Goal: Task Accomplishment & Management: Complete application form

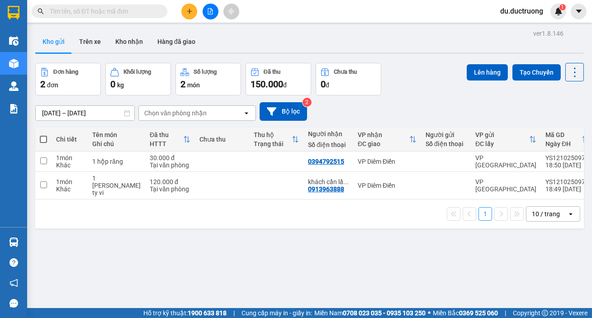
click at [44, 139] on span at bounding box center [43, 139] width 7 height 7
click at [43, 135] on input "checkbox" at bounding box center [43, 135] width 0 height 0
checkbox input "true"
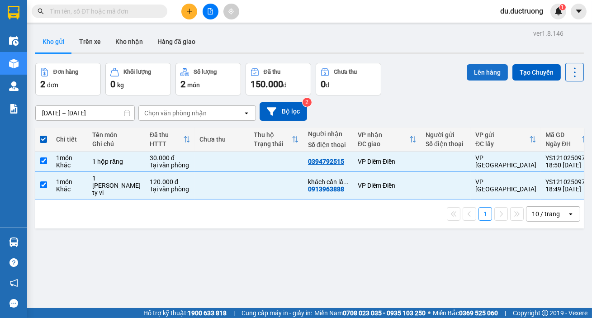
click at [481, 74] on button "Lên hàng" at bounding box center [487, 72] width 41 height 16
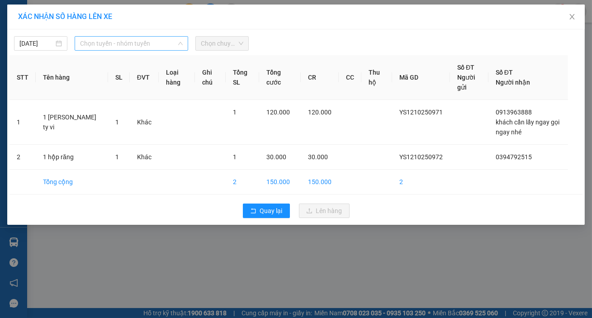
click at [120, 46] on span "Chọn tuyến - nhóm tuyến" at bounding box center [131, 44] width 103 height 14
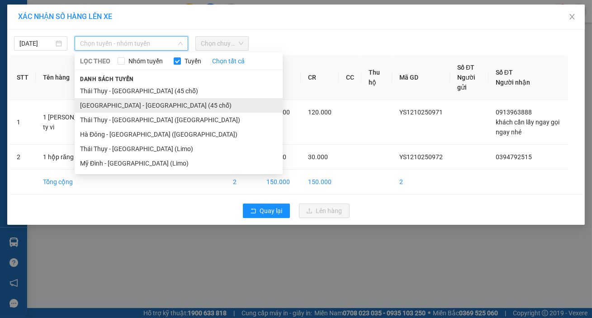
drag, startPoint x: 129, startPoint y: 108, endPoint x: 112, endPoint y: 90, distance: 25.0
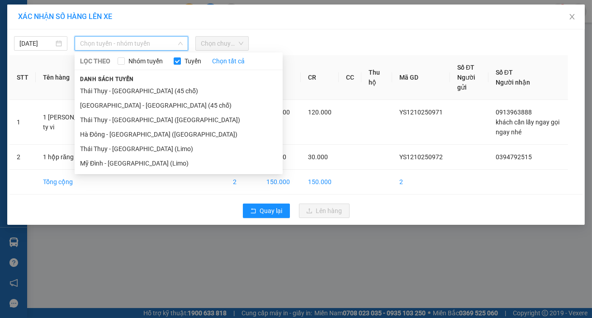
click at [128, 107] on li "[GEOGRAPHIC_DATA] - [GEOGRAPHIC_DATA] (45 chỗ)" at bounding box center [179, 105] width 208 height 14
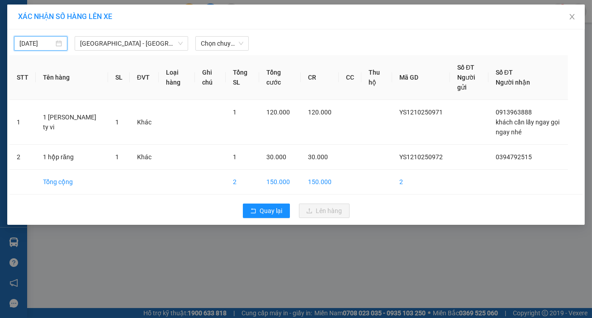
click at [46, 43] on input "[DATE]" at bounding box center [36, 43] width 34 height 10
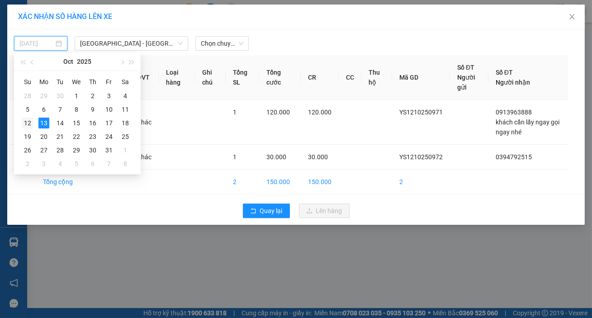
click at [25, 124] on div "12" at bounding box center [27, 123] width 11 height 11
type input "[DATE]"
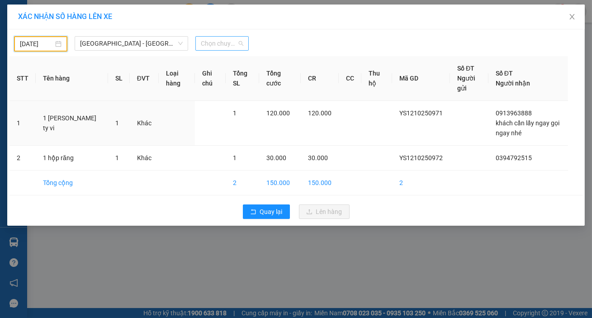
click at [218, 45] on span "Chọn chuyến" at bounding box center [222, 44] width 43 height 14
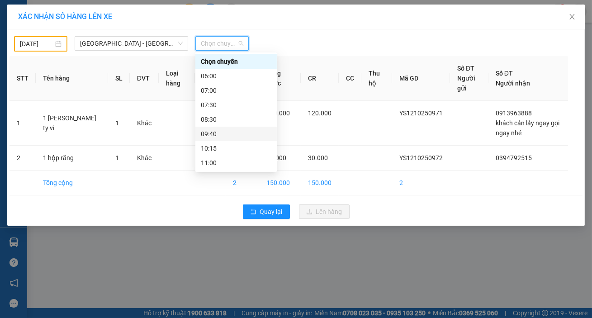
scroll to position [159, 0]
click at [209, 162] on div "20:30" at bounding box center [236, 163] width 71 height 10
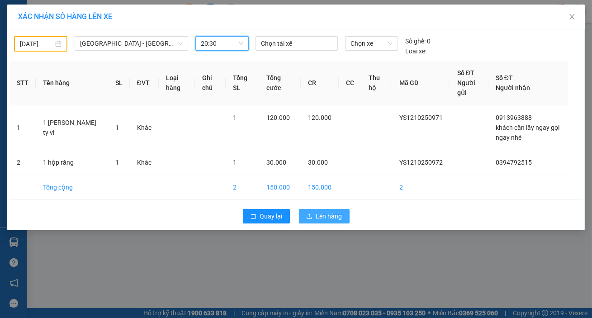
click at [319, 216] on span "Lên hàng" at bounding box center [329, 216] width 26 height 10
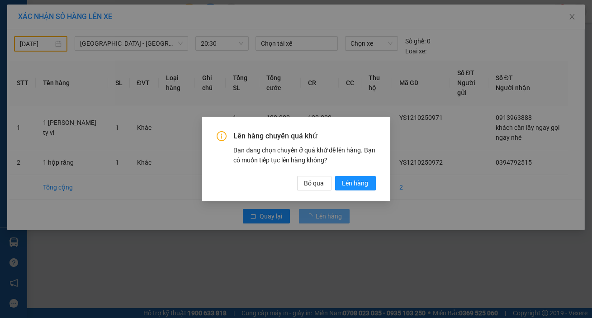
drag, startPoint x: 368, startPoint y: 182, endPoint x: 362, endPoint y: 174, distance: 10.0
click at [367, 181] on span "Lên hàng" at bounding box center [355, 183] width 26 height 10
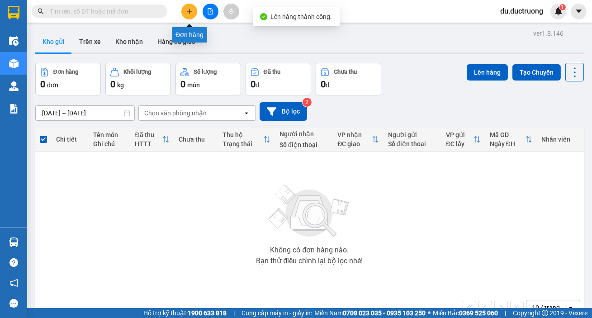
click at [185, 13] on button at bounding box center [189, 12] width 16 height 16
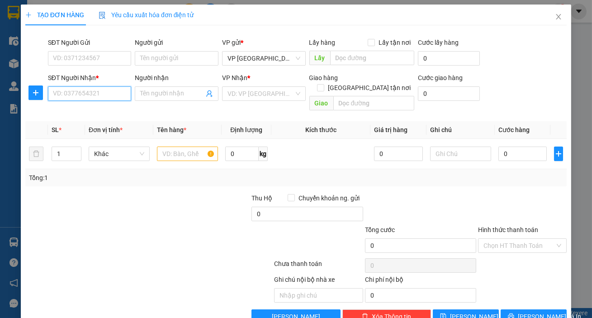
click at [92, 95] on input "SĐT Người Nhận *" at bounding box center [90, 93] width 84 height 14
type input "0961666759"
click at [260, 102] on div "VP Nhận * VD: VP [GEOGRAPHIC_DATA]" at bounding box center [264, 89] width 84 height 32
click at [257, 96] on input "search" at bounding box center [261, 94] width 67 height 14
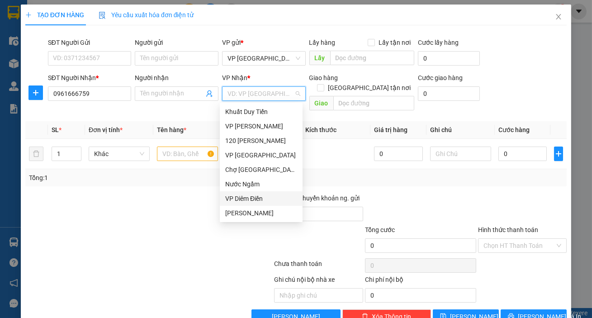
click at [223, 195] on div "VP Diêm Điền" at bounding box center [261, 198] width 83 height 14
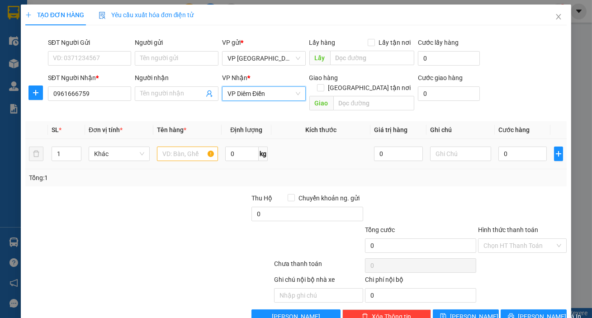
drag, startPoint x: 179, startPoint y: 158, endPoint x: 179, endPoint y: 143, distance: 15.4
click at [179, 150] on td at bounding box center [187, 154] width 68 height 30
click at [179, 147] on input "text" at bounding box center [187, 154] width 61 height 14
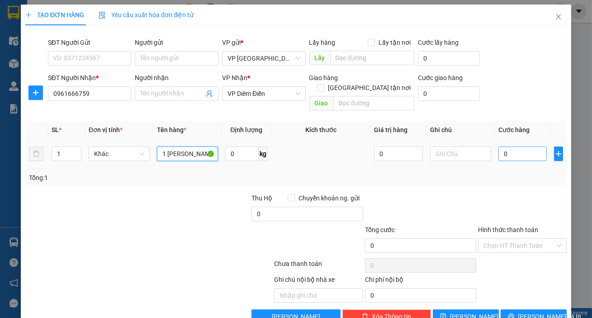
type input "1 [PERSON_NAME]"
drag, startPoint x: 528, startPoint y: 149, endPoint x: 514, endPoint y: 140, distance: 16.9
click at [527, 149] on input "0" at bounding box center [523, 154] width 49 height 14
type input "005"
type input "5"
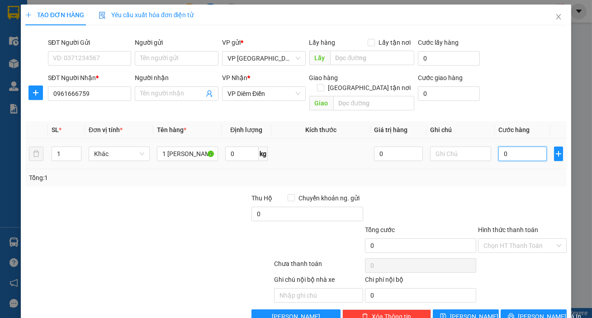
type input "5"
type input "0.050"
type input "50"
click at [556, 309] on button "[PERSON_NAME] và In" at bounding box center [534, 316] width 66 height 14
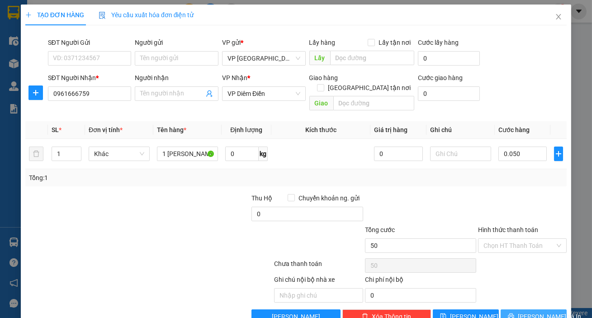
type input "50.000"
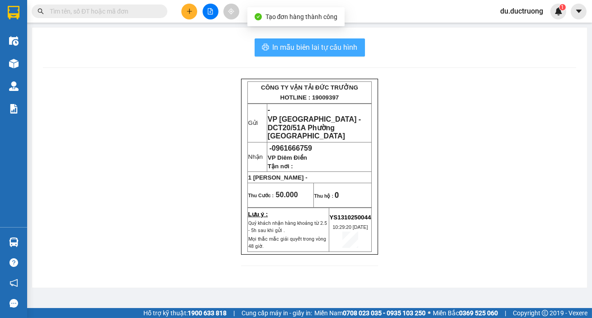
click at [306, 52] on span "In mẫu biên lai tự cấu hình" at bounding box center [315, 47] width 85 height 11
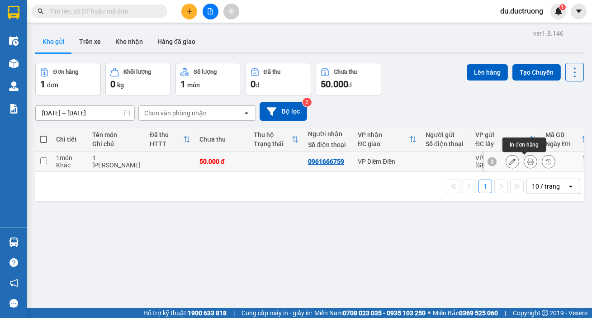
click at [528, 162] on icon at bounding box center [531, 161] width 6 height 6
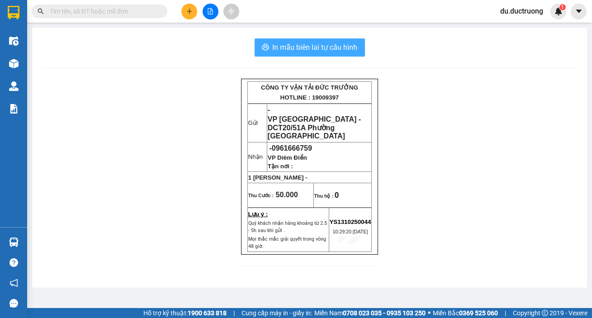
click at [330, 48] on span "In mẫu biên lai tự cấu hình" at bounding box center [315, 47] width 85 height 11
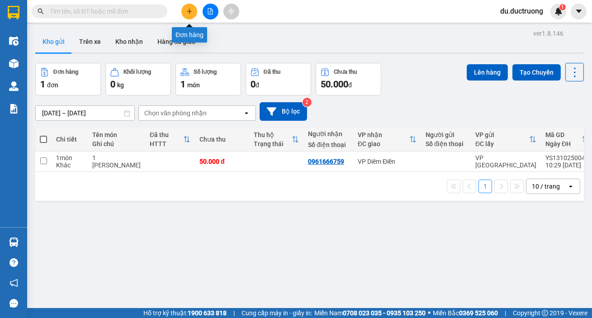
click at [185, 13] on button at bounding box center [189, 12] width 16 height 16
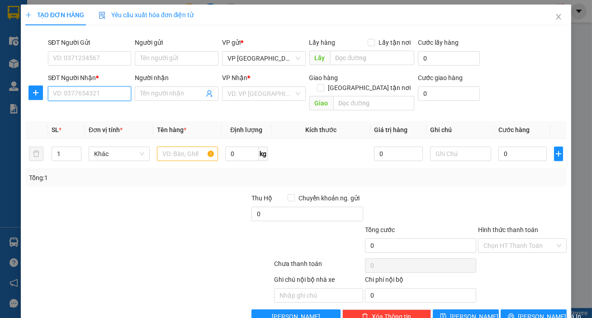
click at [64, 94] on input "SĐT Người Nhận *" at bounding box center [90, 93] width 84 height 14
click at [113, 94] on input "0904531588" at bounding box center [90, 93] width 84 height 14
type input "0"
type input "0904531558"
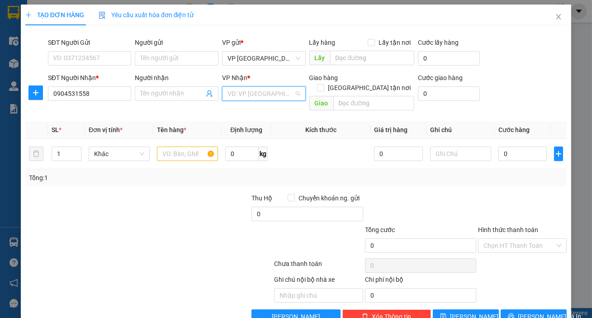
click at [236, 91] on input "search" at bounding box center [261, 94] width 67 height 14
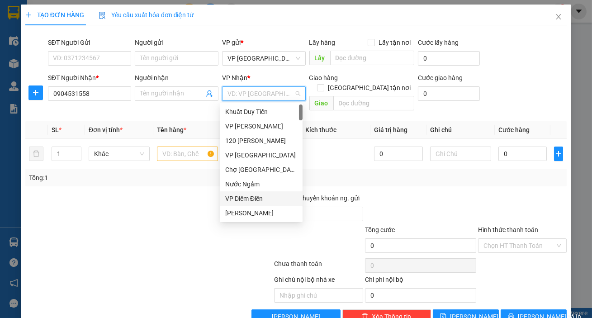
click at [250, 195] on div "VP Diêm Điền" at bounding box center [261, 199] width 72 height 10
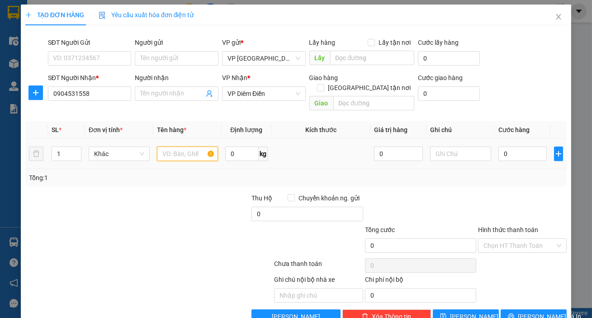
click at [193, 147] on input "text" at bounding box center [187, 154] width 61 height 14
type input "1 răng"
click at [509, 147] on input "0" at bounding box center [523, 154] width 49 height 14
type input "003"
type input "3"
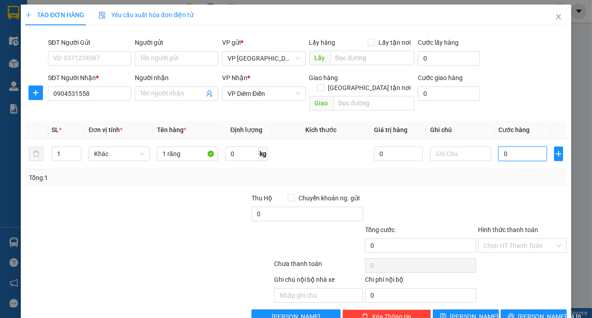
type input "3"
type input "0.030"
type input "30"
click at [531, 312] on span "[PERSON_NAME] và In" at bounding box center [549, 317] width 63 height 10
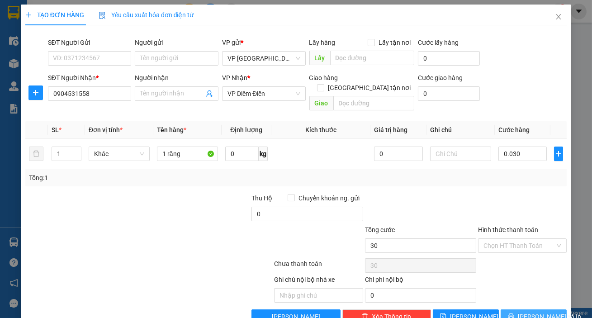
type input "30.000"
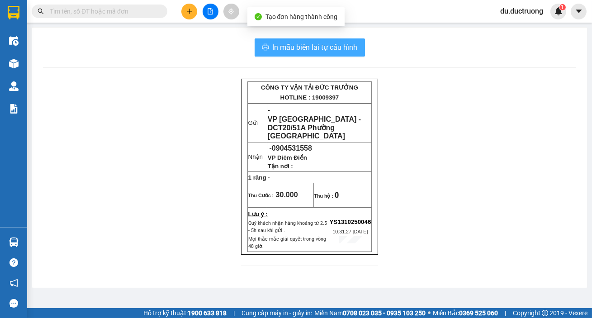
click at [319, 50] on span "In mẫu biên lai tự cấu hình" at bounding box center [315, 47] width 85 height 11
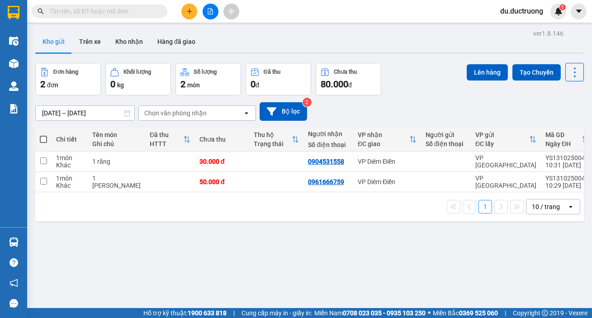
click at [190, 13] on icon "plus" at bounding box center [189, 11] width 6 height 6
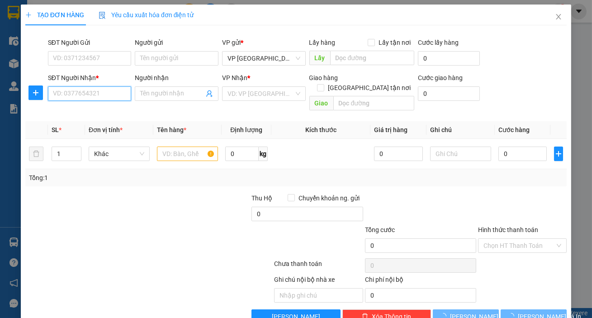
click at [109, 90] on input "SĐT Người Nhận *" at bounding box center [90, 93] width 84 height 14
type input "9"
type input "0974369771"
click at [240, 94] on input "search" at bounding box center [261, 94] width 67 height 14
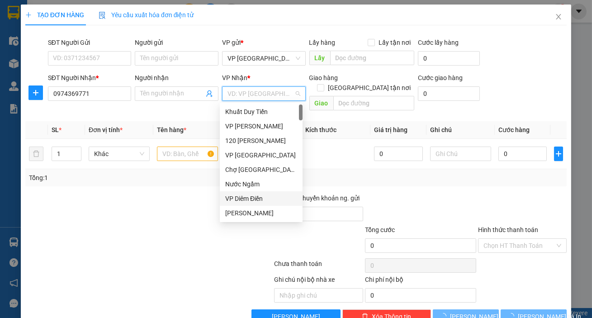
click at [248, 201] on div "VP Diêm Điền" at bounding box center [261, 199] width 72 height 10
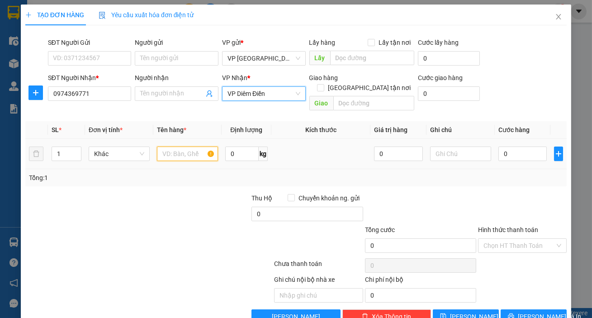
click at [170, 147] on input "text" at bounding box center [187, 154] width 61 height 14
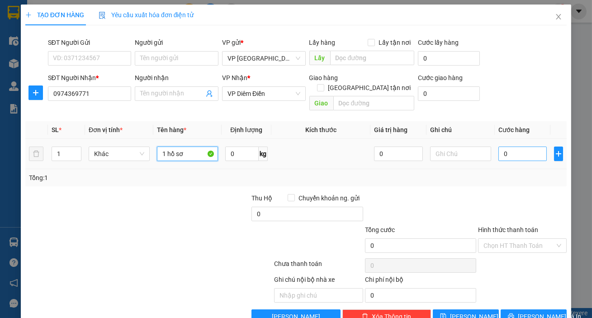
type input "1 hồ sơ"
click at [509, 147] on input "0" at bounding box center [523, 154] width 49 height 14
type input "003"
type input "3"
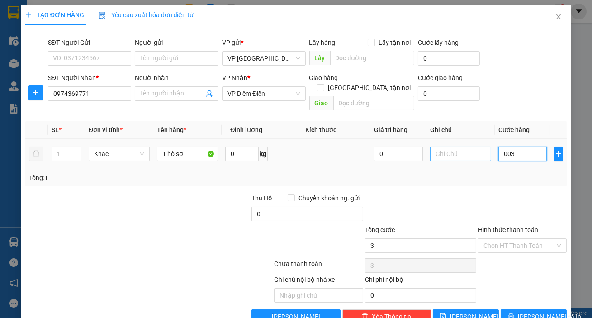
type input "0.030"
type input "30"
type input "0.030"
type input "30"
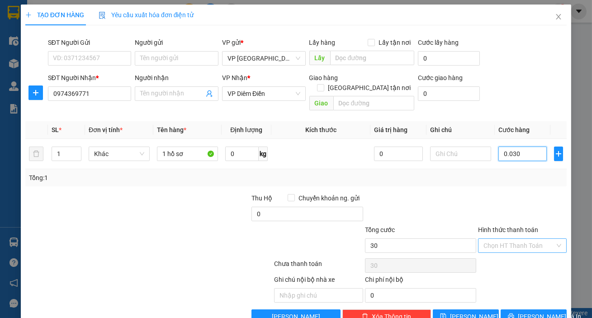
type input "30"
click at [552, 238] on div "Chọn HT Thanh Toán" at bounding box center [522, 245] width 89 height 14
type input "30.000"
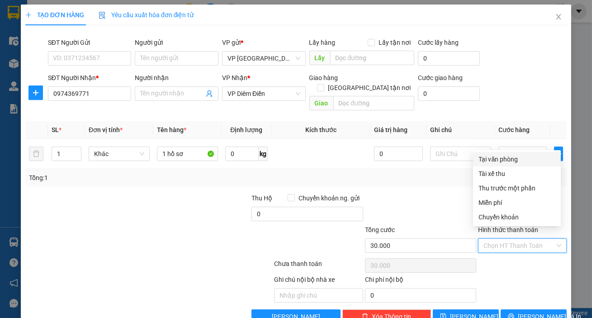
click at [519, 163] on div "Tại văn phòng" at bounding box center [517, 159] width 77 height 10
type input "0"
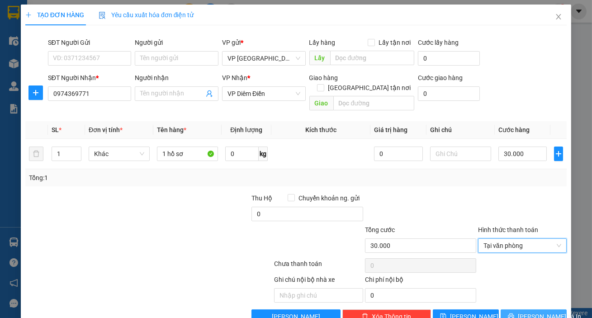
click at [530, 312] on button "[PERSON_NAME] và In" at bounding box center [534, 316] width 66 height 14
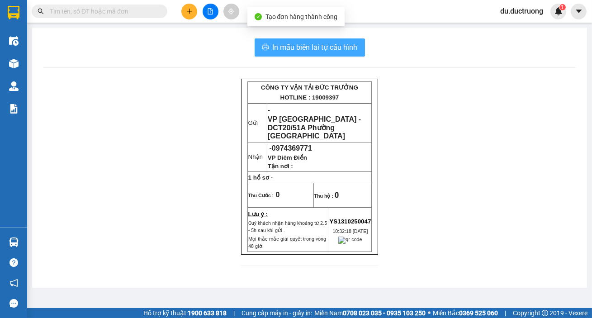
click at [291, 48] on span "In mẫu biên lai tự cấu hình" at bounding box center [315, 47] width 85 height 11
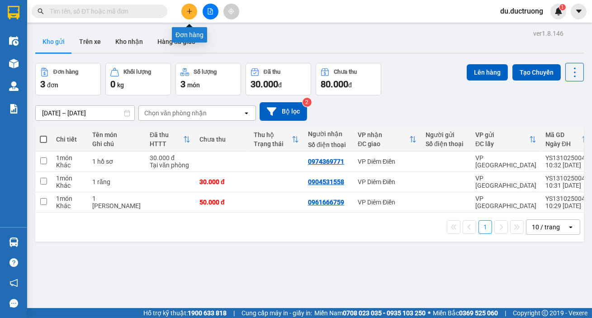
click at [189, 12] on icon "plus" at bounding box center [189, 11] width 0 height 5
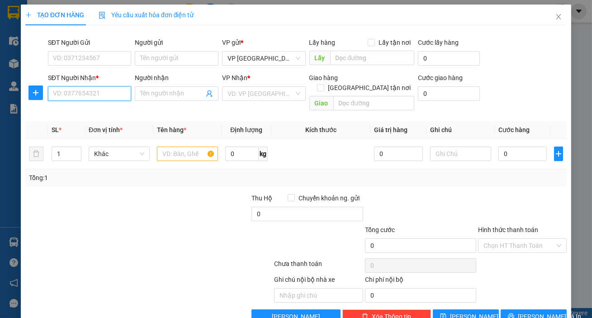
click at [60, 94] on input "SĐT Người Nhận *" at bounding box center [90, 93] width 84 height 14
click at [72, 111] on div "0965147366 - gia long quay đầu" at bounding box center [98, 112] width 90 height 10
type input "0965147366"
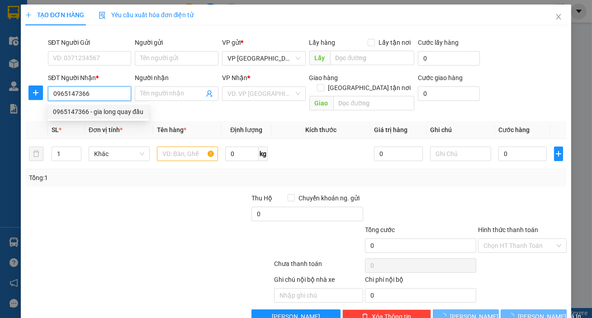
type input "gia long quay đầu"
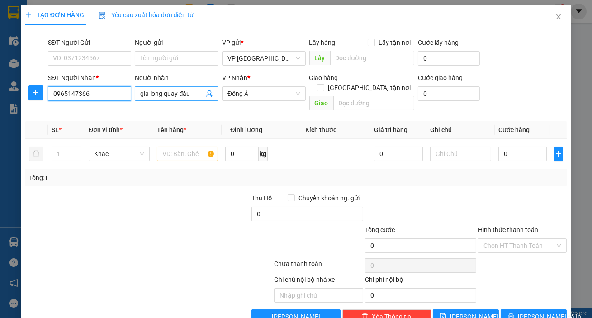
type input "0965147366"
click at [194, 92] on input "gia long quay đầu" at bounding box center [172, 94] width 64 height 10
type input "g"
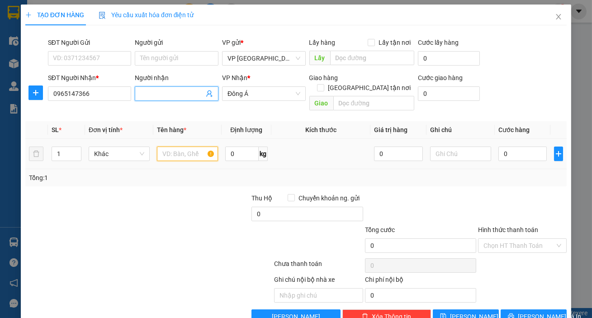
click at [169, 147] on input "text" at bounding box center [187, 154] width 61 height 14
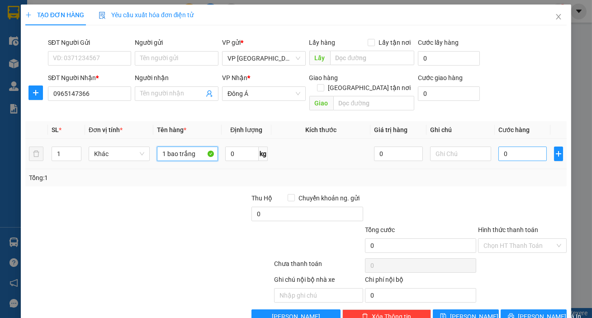
type input "1 bao trắng"
click at [532, 147] on input "0" at bounding box center [523, 154] width 49 height 14
type input "005"
type input "5"
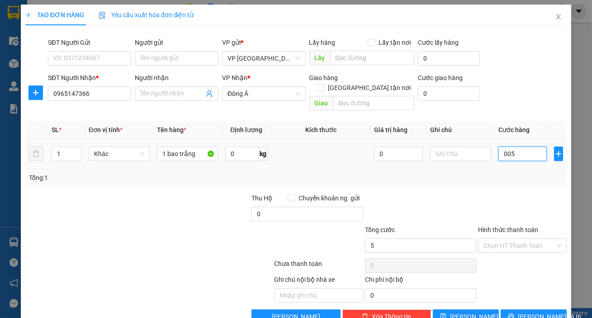
type input "0.050"
type input "50"
type input "50.000"
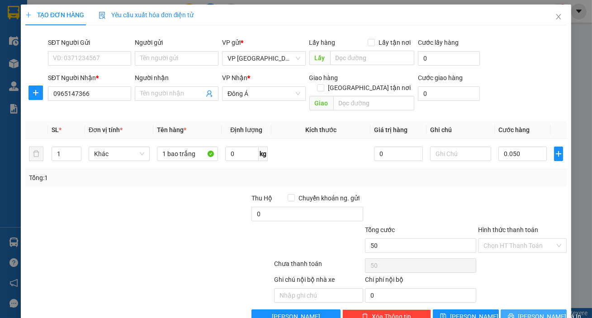
type input "50.000"
click at [548, 309] on button "[PERSON_NAME] và In" at bounding box center [534, 316] width 66 height 14
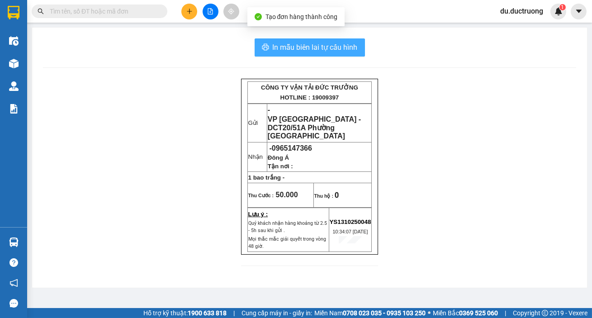
click at [353, 48] on span "In mẫu biên lai tự cấu hình" at bounding box center [315, 47] width 85 height 11
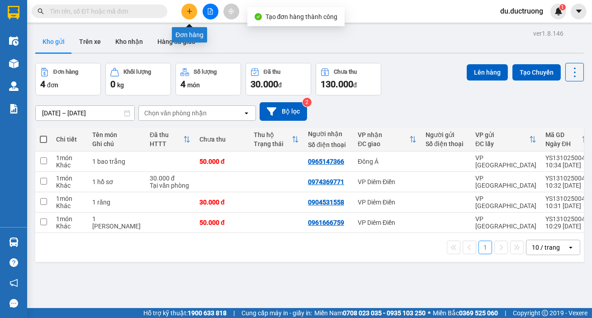
click at [185, 10] on button at bounding box center [189, 12] width 16 height 16
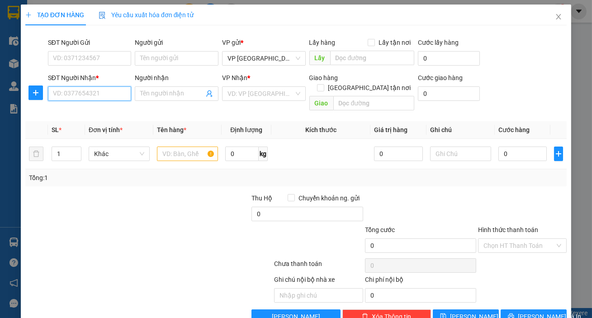
click at [112, 94] on input "SĐT Người Nhận *" at bounding box center [90, 93] width 84 height 14
click at [109, 116] on div "0987348991" at bounding box center [89, 112] width 72 height 10
type input "0987348991"
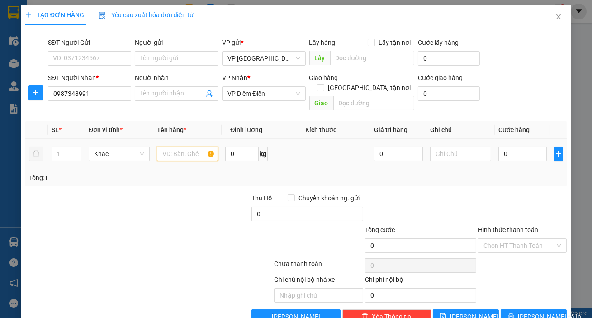
drag, startPoint x: 208, startPoint y: 138, endPoint x: 200, endPoint y: 143, distance: 8.3
click at [207, 147] on input "text" at bounding box center [187, 154] width 61 height 14
type input "1 [PERSON_NAME]"
click at [530, 147] on input "0" at bounding box center [523, 154] width 49 height 14
type input "005"
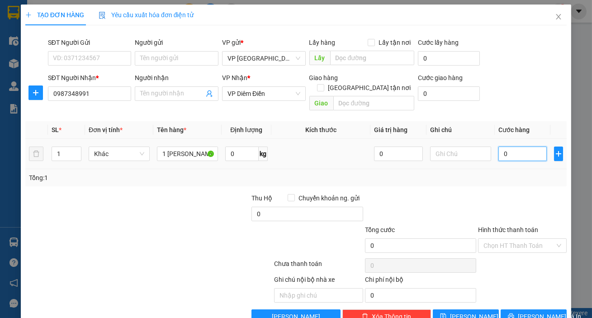
type input "5"
type input "0.050"
type input "50"
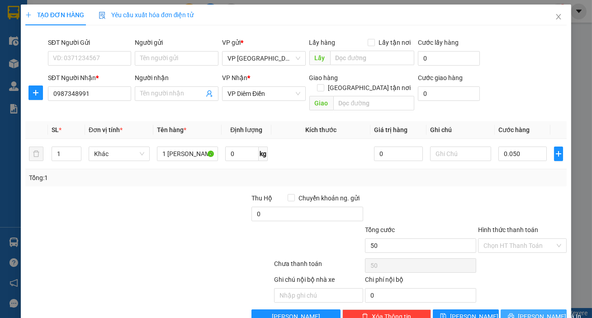
type input "50.000"
click at [546, 309] on button "[PERSON_NAME] và In" at bounding box center [534, 316] width 66 height 14
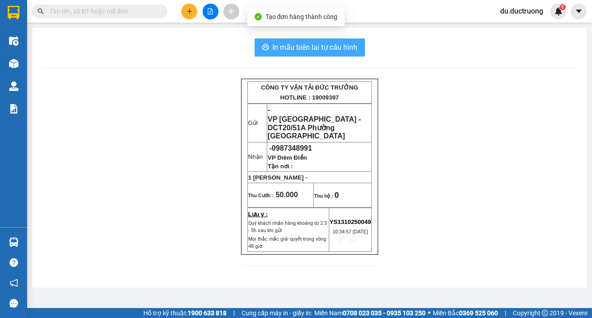
click at [316, 46] on span "In mẫu biên lai tự cấu hình" at bounding box center [315, 47] width 85 height 11
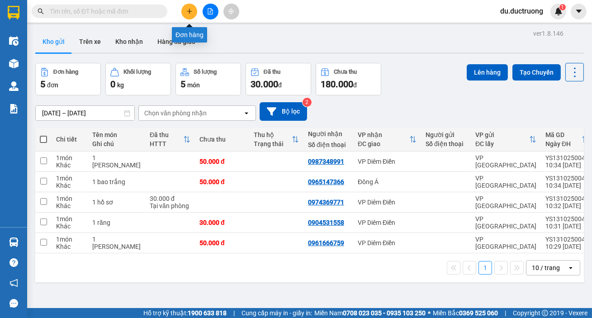
click at [190, 14] on button at bounding box center [189, 12] width 16 height 16
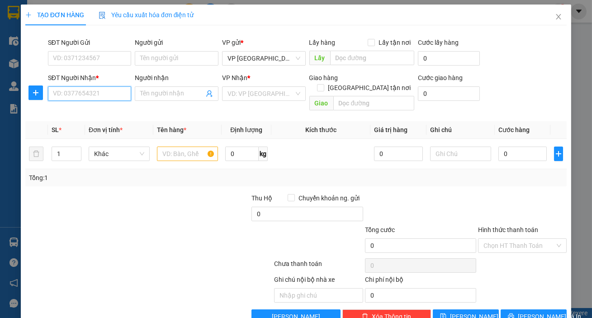
click at [96, 94] on input "SĐT Người Nhận *" at bounding box center [90, 93] width 84 height 14
click at [94, 113] on div "0349051124" at bounding box center [89, 112] width 72 height 10
type input "0349051124"
click at [176, 151] on div at bounding box center [187, 154] width 61 height 18
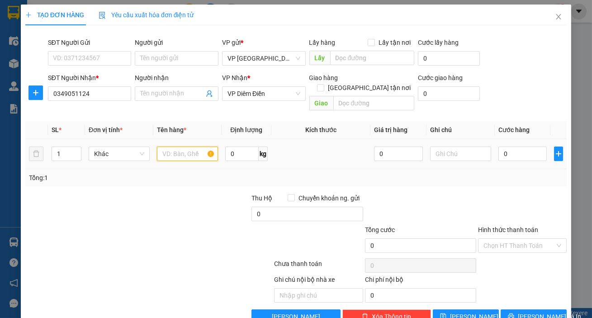
click at [194, 147] on input "text" at bounding box center [187, 154] width 61 height 14
type input "1 túi đen"
click at [499, 147] on input "0" at bounding box center [523, 154] width 49 height 14
type input "004"
type input "4"
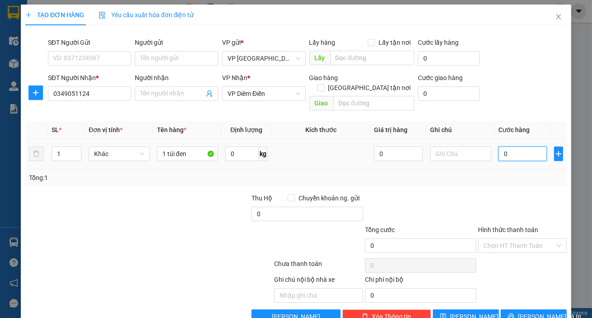
type input "4"
type input "0.040"
type input "40"
type input "40.000"
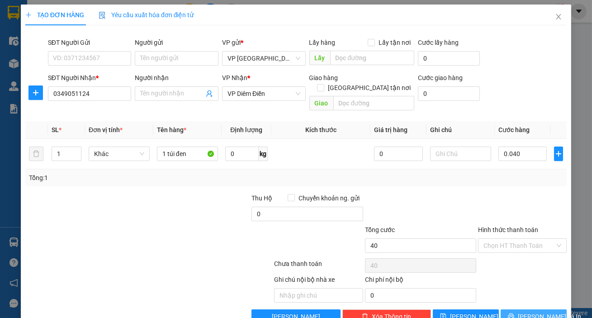
type input "40.000"
click at [540, 312] on span "[PERSON_NAME] và In" at bounding box center [549, 317] width 63 height 10
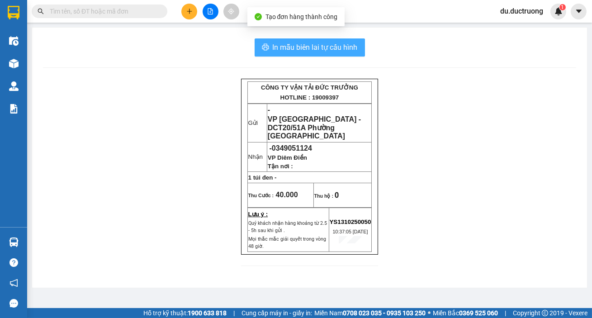
click at [275, 40] on button "In mẫu biên lai tự cấu hình" at bounding box center [310, 47] width 110 height 18
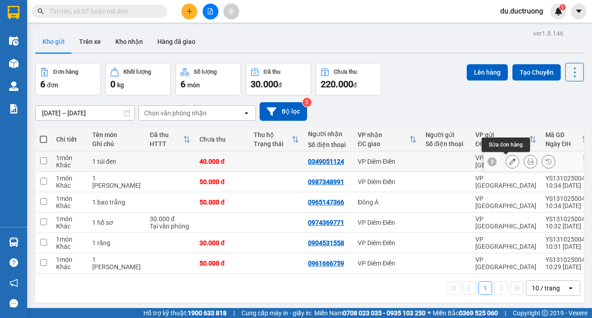
click at [509, 167] on div at bounding box center [513, 162] width 14 height 14
click at [506, 162] on button at bounding box center [512, 162] width 13 height 16
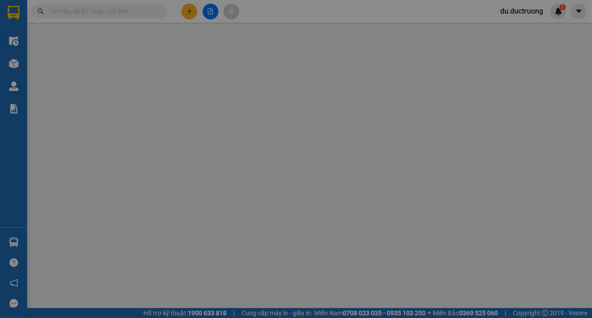
type input "0349051124"
type input "40.000"
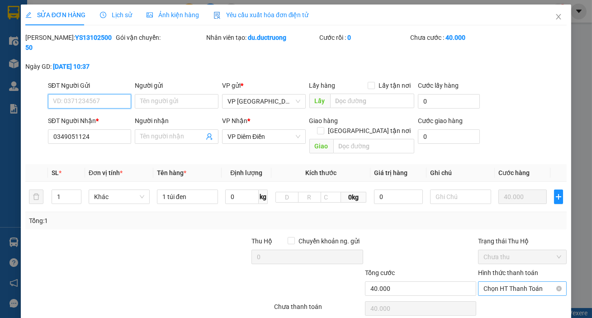
click at [531, 282] on span "Chọn HT Thanh Toán" at bounding box center [523, 289] width 78 height 14
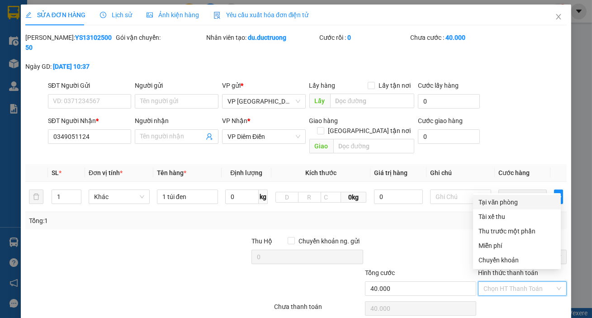
click at [498, 204] on div "Tại văn phòng" at bounding box center [517, 202] width 77 height 10
type input "0"
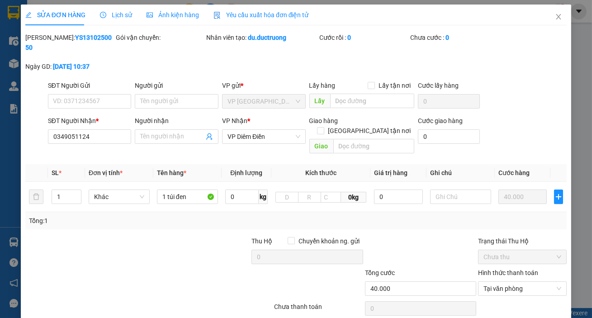
scroll to position [56, 0]
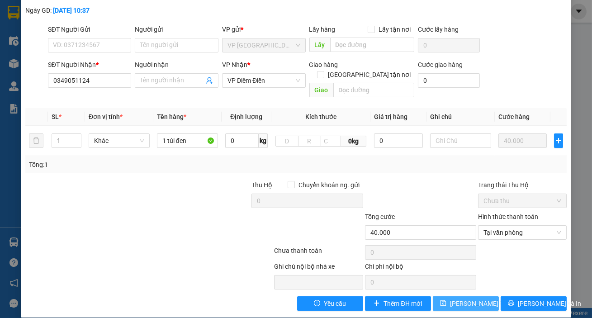
drag, startPoint x: 470, startPoint y: 298, endPoint x: 471, endPoint y: 288, distance: 10.0
click at [470, 299] on span "[PERSON_NAME] thay đổi" at bounding box center [486, 304] width 72 height 10
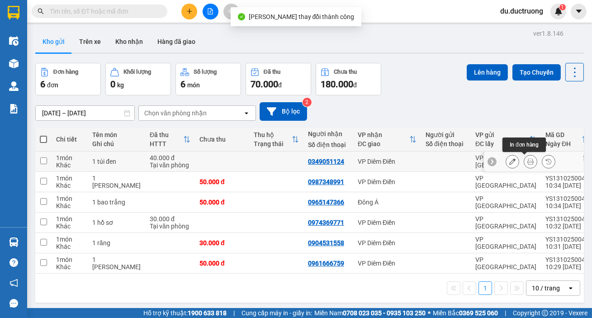
click at [528, 163] on icon at bounding box center [531, 161] width 6 height 6
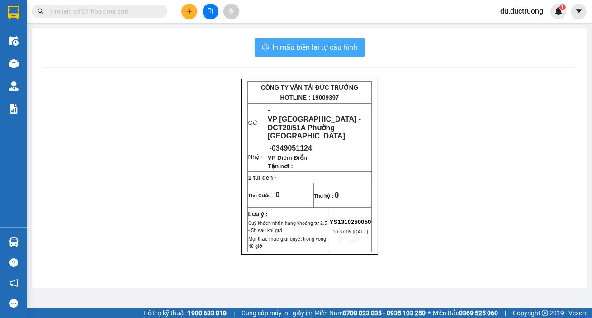
click at [353, 52] on span "In mẫu biên lai tự cấu hình" at bounding box center [315, 47] width 85 height 11
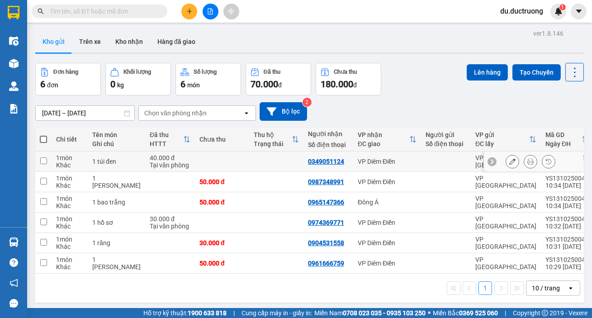
click at [72, 157] on div "1 món" at bounding box center [69, 157] width 27 height 7
checkbox input "true"
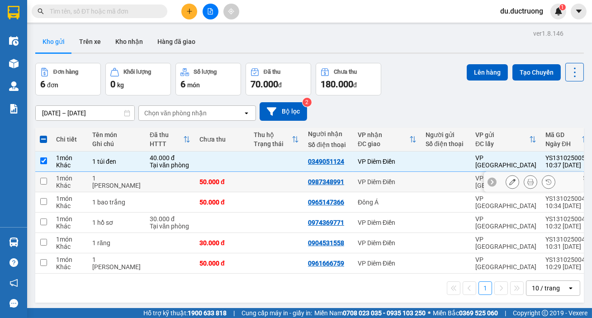
click at [80, 178] on div "1 món" at bounding box center [69, 178] width 27 height 7
checkbox input "true"
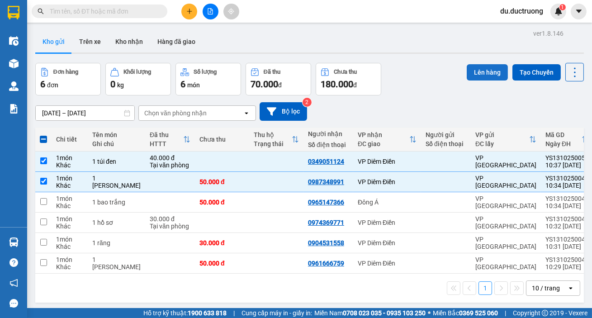
click at [474, 72] on button "Lên hàng" at bounding box center [487, 72] width 41 height 16
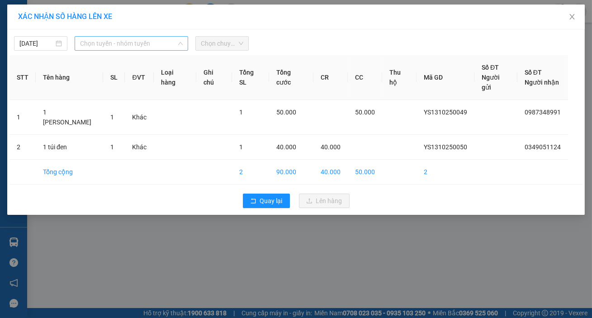
drag, startPoint x: 151, startPoint y: 45, endPoint x: 149, endPoint y: 52, distance: 7.4
click at [150, 46] on span "Chọn tuyến - nhóm tuyến" at bounding box center [131, 44] width 103 height 14
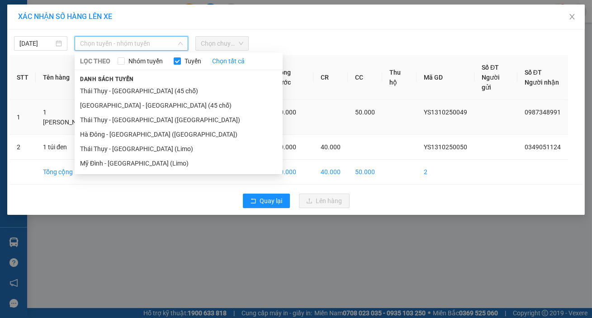
drag, startPoint x: 149, startPoint y: 107, endPoint x: 157, endPoint y: 96, distance: 12.9
click at [150, 104] on li "[GEOGRAPHIC_DATA] - [GEOGRAPHIC_DATA] (45 chỗ)" at bounding box center [179, 105] width 208 height 14
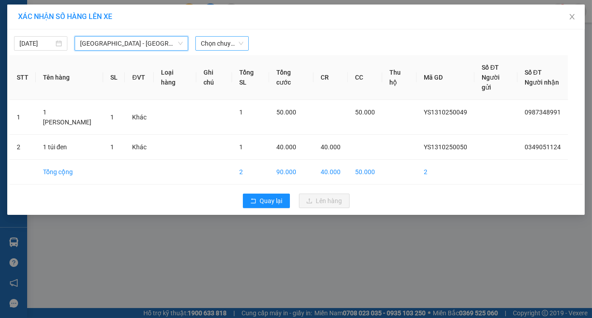
click at [225, 49] on span "Chọn chuyến" at bounding box center [222, 44] width 43 height 14
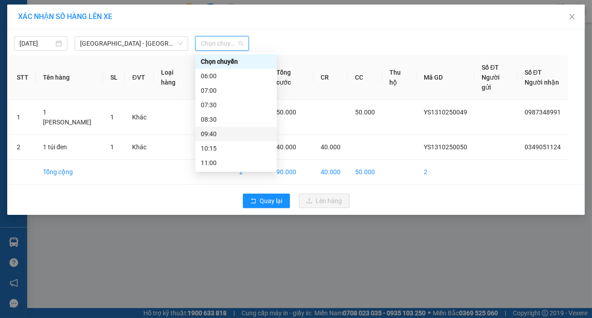
click at [232, 132] on div "09:40" at bounding box center [236, 134] width 71 height 10
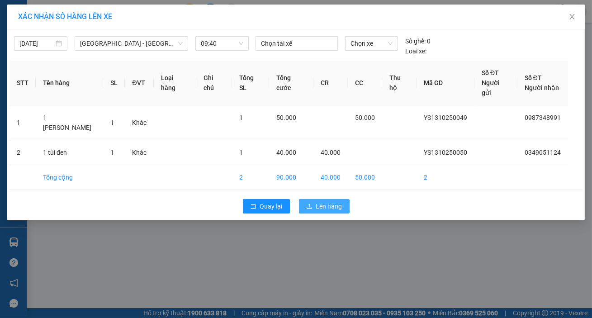
drag, startPoint x: 308, startPoint y: 186, endPoint x: 316, endPoint y: 184, distance: 8.5
click at [308, 203] on icon "upload" at bounding box center [309, 206] width 6 height 6
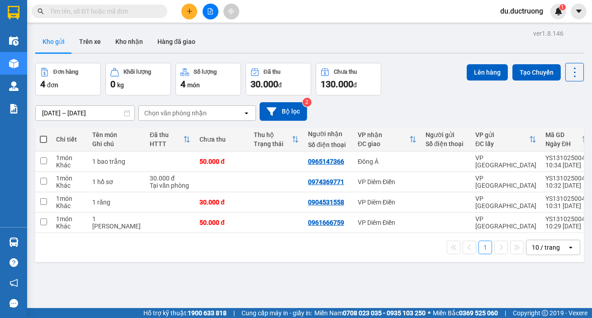
click at [188, 13] on icon "plus" at bounding box center [189, 11] width 6 height 6
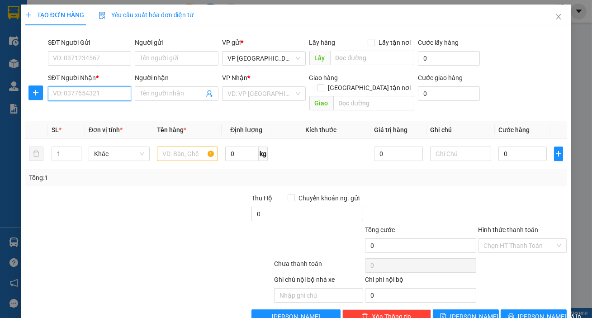
click at [86, 88] on input "SĐT Người Nhận *" at bounding box center [90, 93] width 84 height 14
click at [77, 114] on div "0976912283 - hoa" at bounding box center [89, 112] width 72 height 10
type input "0976912283"
type input "hoa"
type input "0976912283"
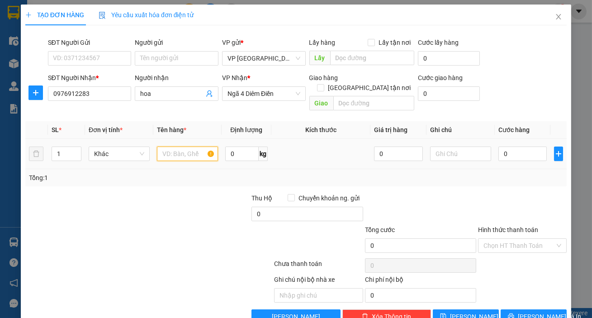
click at [159, 149] on input "text" at bounding box center [187, 154] width 61 height 14
type input "1 bao trắng"
click at [534, 312] on span "[PERSON_NAME] và In" at bounding box center [549, 317] width 63 height 10
click at [520, 147] on input "0" at bounding box center [523, 154] width 49 height 14
type input "005"
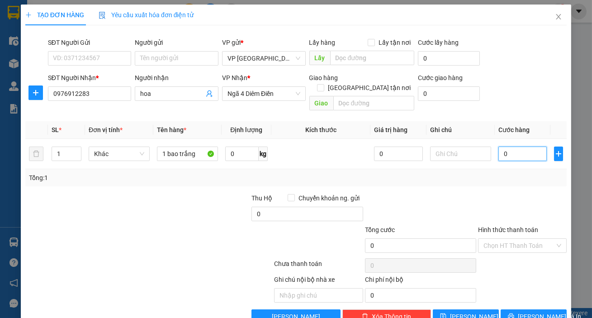
type input "5"
type input "0.050"
type input "50"
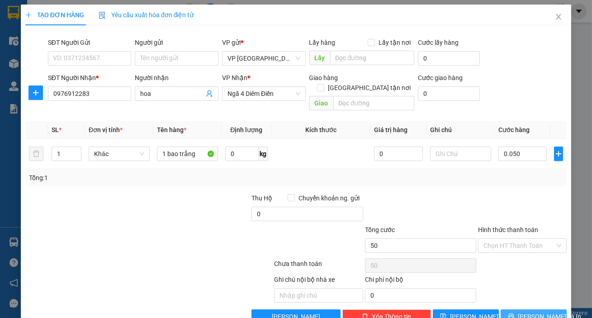
type input "50.000"
click at [552, 309] on button "[PERSON_NAME] và In" at bounding box center [534, 316] width 66 height 14
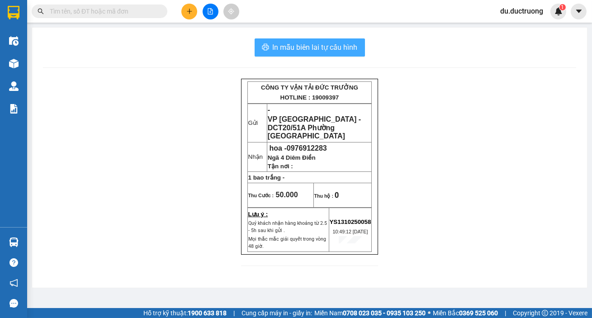
click at [304, 52] on span "In mẫu biên lai tự cấu hình" at bounding box center [315, 47] width 85 height 11
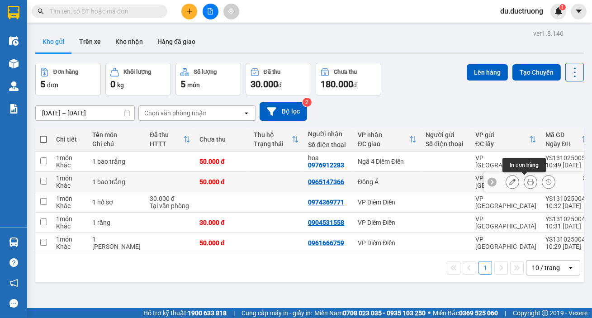
click at [524, 182] on button at bounding box center [530, 182] width 13 height 16
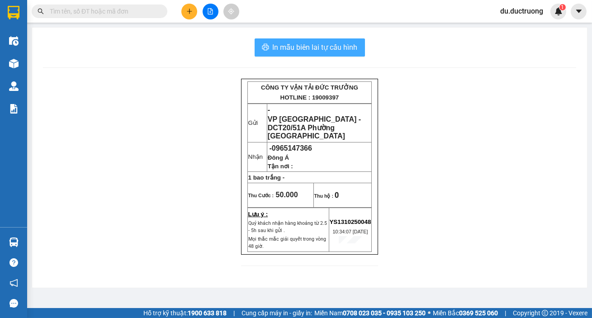
click at [329, 50] on span "In mẫu biên lai tự cấu hình" at bounding box center [315, 47] width 85 height 11
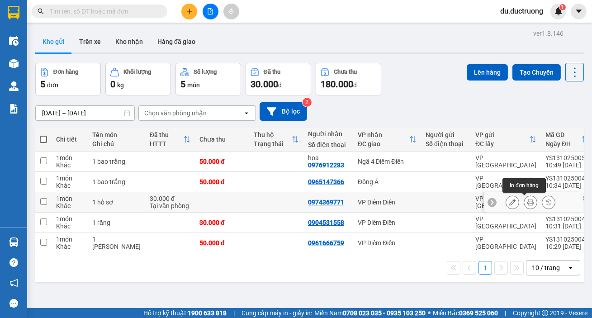
click at [524, 201] on button at bounding box center [530, 203] width 13 height 16
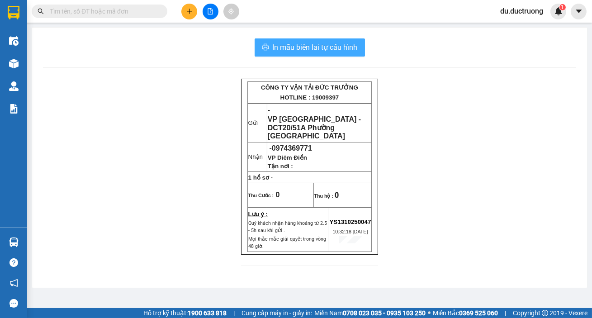
click at [312, 48] on span "In mẫu biên lai tự cấu hình" at bounding box center [315, 47] width 85 height 11
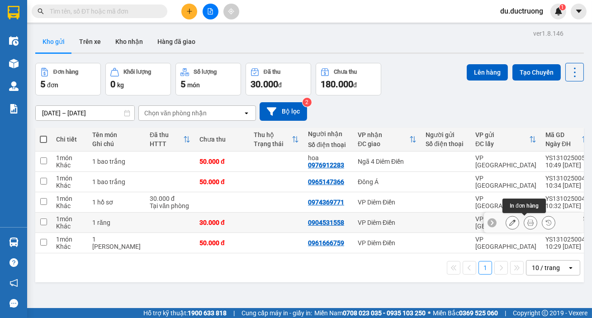
click at [528, 221] on icon at bounding box center [531, 222] width 6 height 6
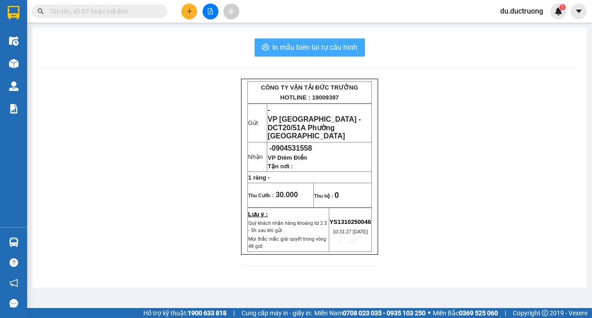
drag, startPoint x: 313, startPoint y: 54, endPoint x: 321, endPoint y: 59, distance: 8.9
click at [314, 55] on button "In mẫu biên lai tự cấu hình" at bounding box center [310, 47] width 110 height 18
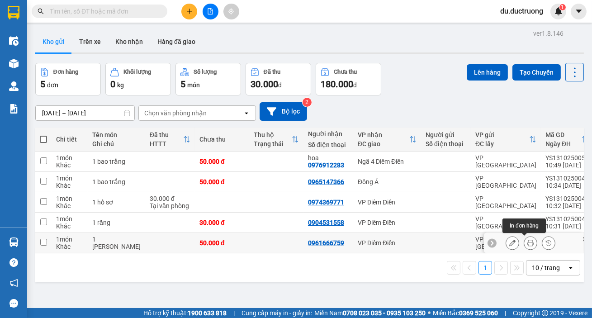
click at [528, 241] on icon at bounding box center [531, 243] width 6 height 6
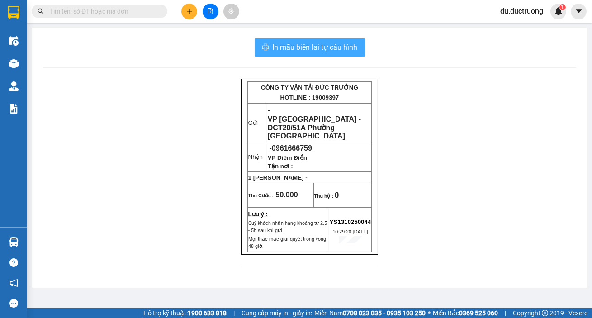
click at [362, 43] on button "In mẫu biên lai tự cấu hình" at bounding box center [310, 47] width 110 height 18
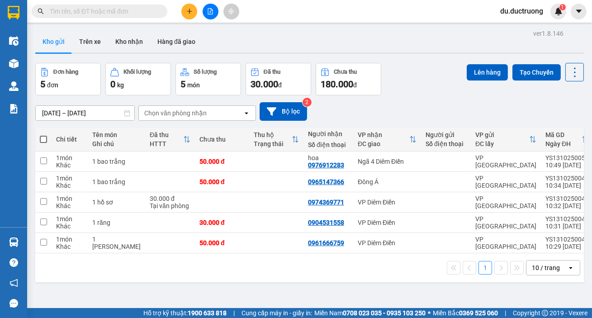
click at [42, 139] on span at bounding box center [43, 139] width 7 height 7
click at [43, 135] on input "checkbox" at bounding box center [43, 135] width 0 height 0
checkbox input "true"
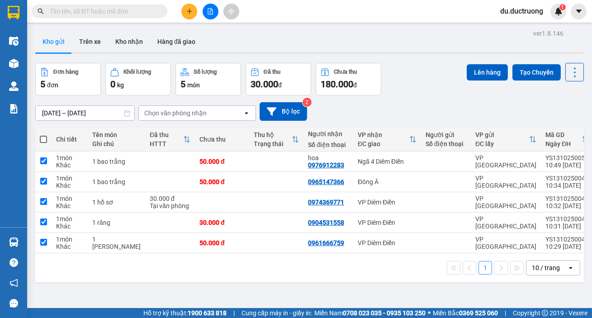
checkbox input "true"
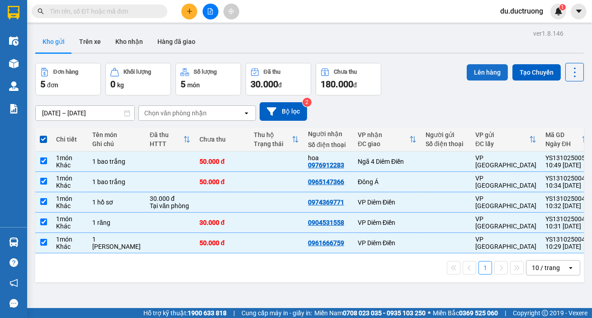
click at [471, 67] on button "Lên hàng" at bounding box center [487, 72] width 41 height 16
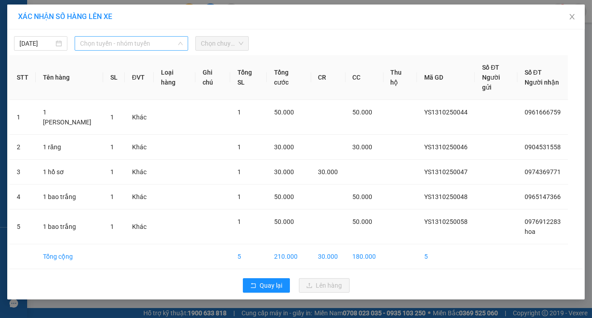
click at [104, 47] on span "Chọn tuyến - nhóm tuyến" at bounding box center [131, 44] width 103 height 14
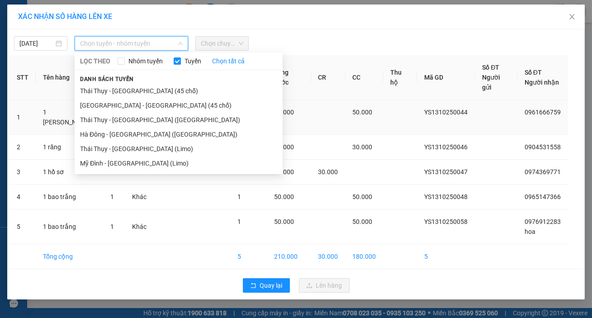
drag, startPoint x: 149, startPoint y: 108, endPoint x: 188, endPoint y: 90, distance: 42.7
click at [149, 108] on li "[GEOGRAPHIC_DATA] - [GEOGRAPHIC_DATA] (45 chỗ)" at bounding box center [179, 105] width 208 height 14
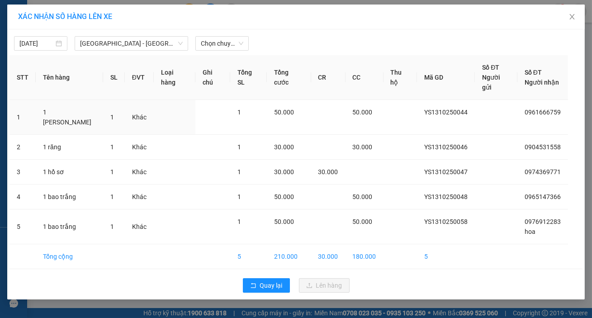
click at [224, 51] on div "[DATE] [GEOGRAPHIC_DATA] - [GEOGRAPHIC_DATA] (45 chỗ) LỌC THEO Nhóm tuyến Tuyến…" at bounding box center [296, 164] width 578 height 270
click at [225, 49] on span "Chọn chuyến" at bounding box center [222, 44] width 43 height 14
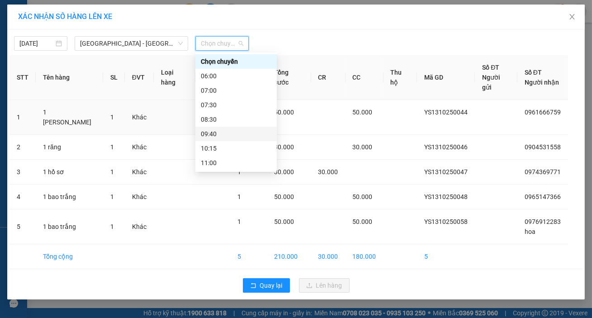
click at [233, 132] on div "09:40" at bounding box center [236, 134] width 71 height 10
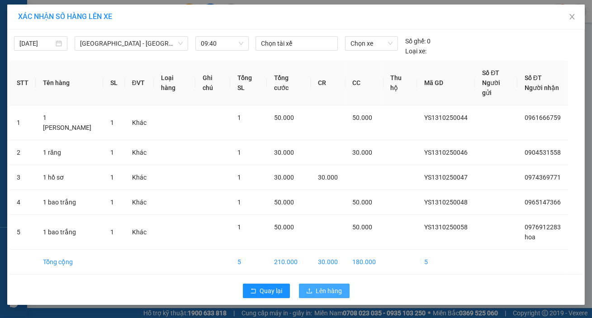
click at [331, 286] on span "Lên hàng" at bounding box center [329, 291] width 26 height 10
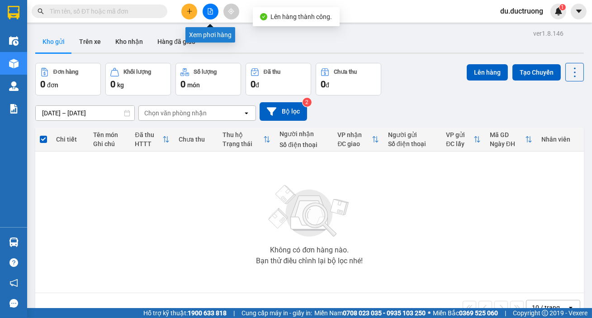
click at [210, 17] on button at bounding box center [211, 12] width 16 height 16
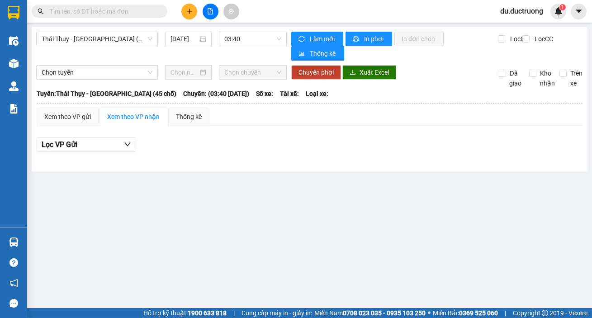
click at [194, 13] on button at bounding box center [189, 12] width 16 height 16
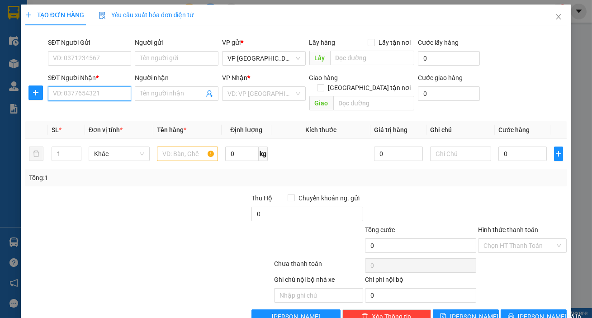
drag, startPoint x: 107, startPoint y: 90, endPoint x: 115, endPoint y: 90, distance: 8.2
click at [107, 92] on input "SĐT Người Nhận *" at bounding box center [90, 93] width 84 height 14
type input "0987409387"
click at [249, 85] on div "VP Nhận *" at bounding box center [264, 80] width 84 height 14
click at [251, 87] on input "search" at bounding box center [261, 94] width 67 height 14
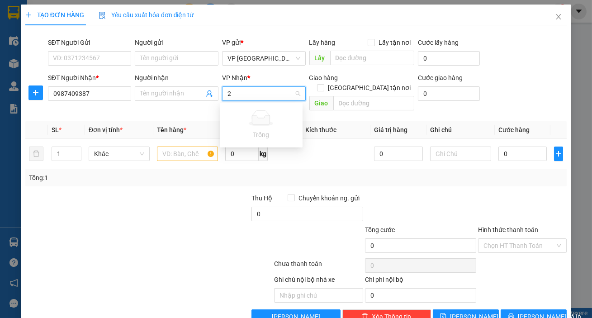
type input "2"
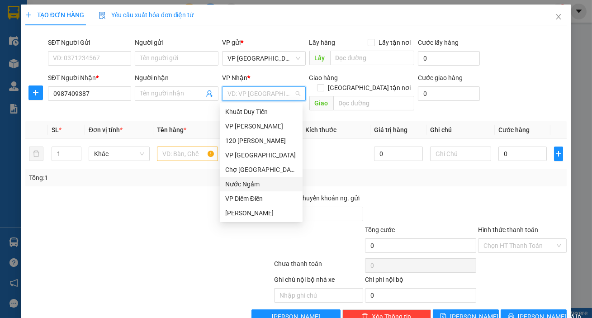
click at [257, 189] on div "Nước Ngầm" at bounding box center [261, 184] width 83 height 14
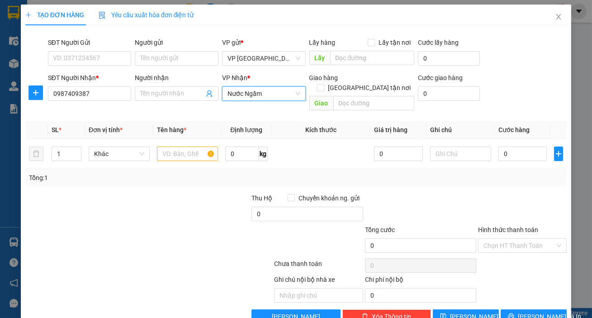
click at [267, 97] on span "Nước Ngầm" at bounding box center [264, 94] width 73 height 14
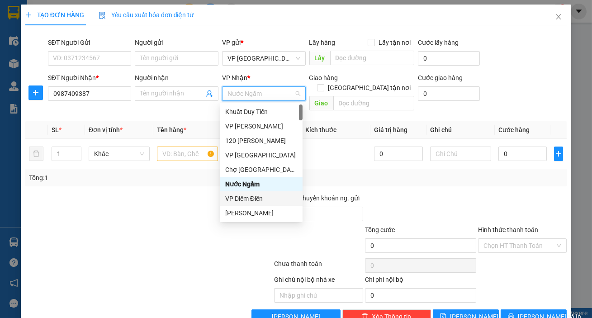
click at [257, 199] on div "VP Diêm Điền" at bounding box center [261, 199] width 72 height 10
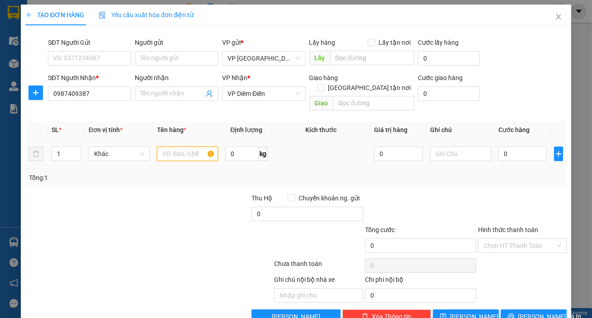
click at [197, 147] on input "text" at bounding box center [187, 154] width 61 height 14
type input "2 vàng mã+1 [PERSON_NAME]"
click at [517, 147] on input "0" at bounding box center [523, 154] width 49 height 14
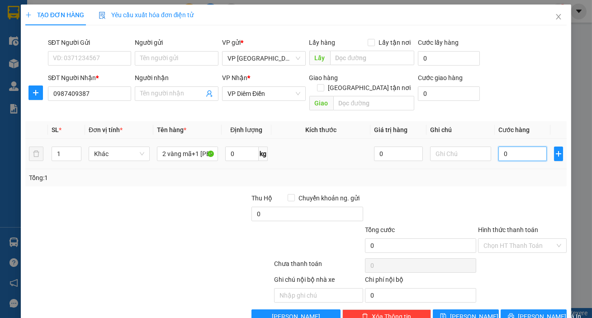
type input "008"
type input "8"
type input "0.080"
type input "80"
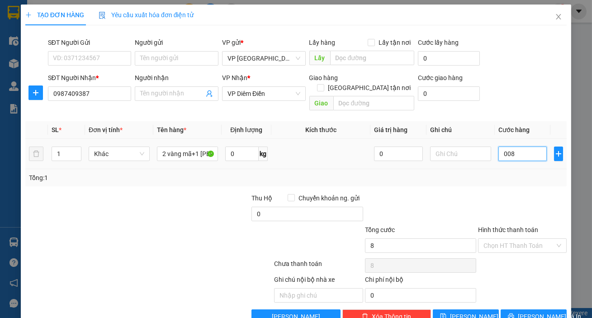
type input "80"
type input "80.000"
click at [532, 312] on span "[PERSON_NAME] và In" at bounding box center [549, 317] width 63 height 10
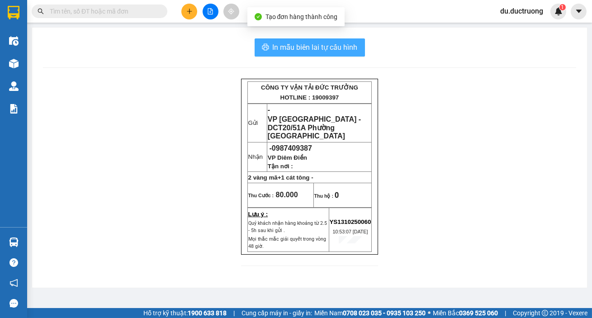
click at [352, 45] on span "In mẫu biên lai tự cấu hình" at bounding box center [315, 47] width 85 height 11
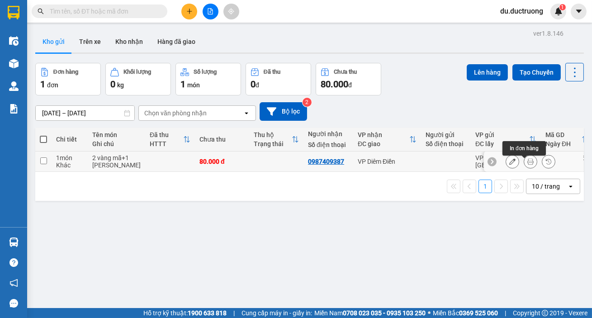
click at [524, 165] on button at bounding box center [530, 162] width 13 height 16
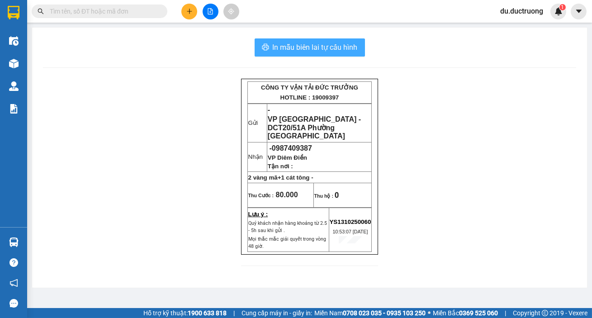
click at [336, 52] on span "In mẫu biên lai tự cấu hình" at bounding box center [315, 47] width 85 height 11
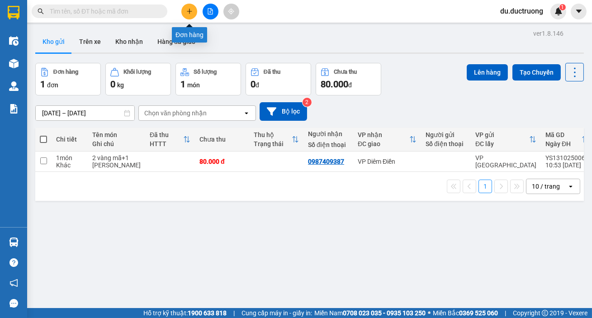
click at [186, 10] on icon "plus" at bounding box center [189, 11] width 6 height 6
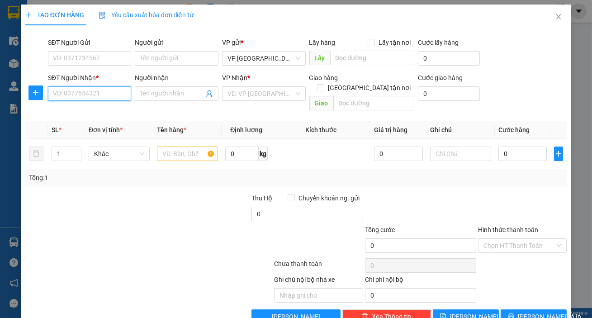
click at [112, 99] on input "SĐT Người Nhận *" at bounding box center [90, 93] width 84 height 14
click at [81, 110] on div "0988744517" at bounding box center [89, 112] width 72 height 10
type input "0988744517"
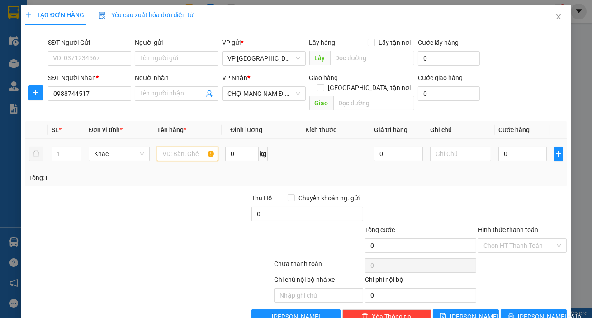
click at [168, 147] on input "text" at bounding box center [187, 154] width 61 height 14
type input "2 [PERSON_NAME]"
click at [504, 148] on input "0" at bounding box center [523, 154] width 49 height 14
type input "001"
type input "1"
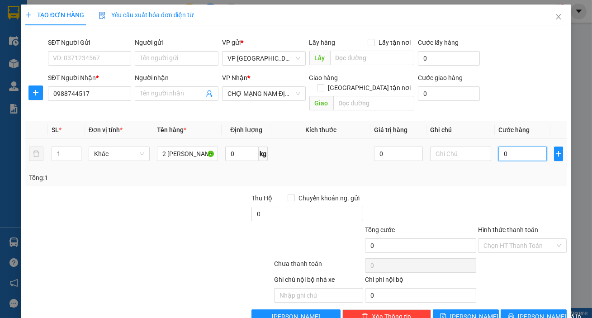
type input "1"
type input "0.010"
type input "10"
type input "00.100"
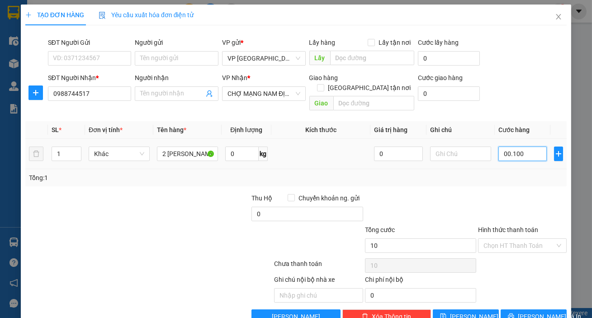
type input "100"
type input "100.000"
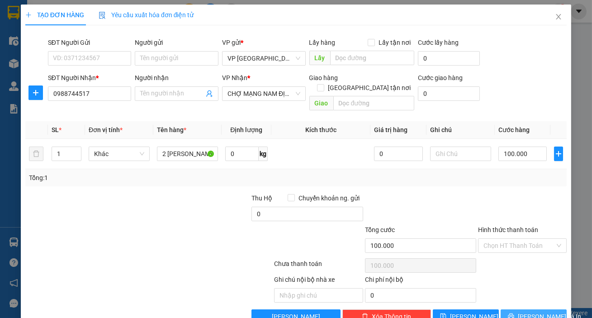
drag, startPoint x: 516, startPoint y: 312, endPoint x: 537, endPoint y: 314, distance: 21.3
click at [517, 312] on button "[PERSON_NAME] và In" at bounding box center [534, 316] width 66 height 14
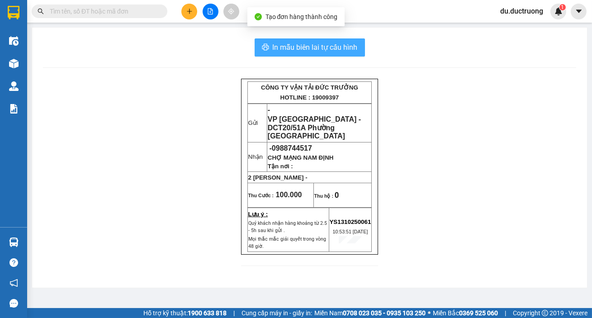
click at [317, 49] on span "In mẫu biên lai tự cấu hình" at bounding box center [315, 47] width 85 height 11
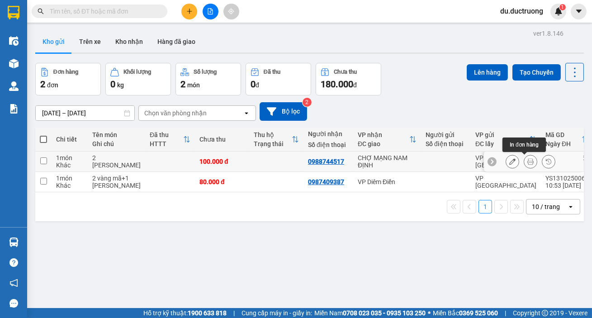
click at [528, 163] on icon at bounding box center [531, 161] width 6 height 6
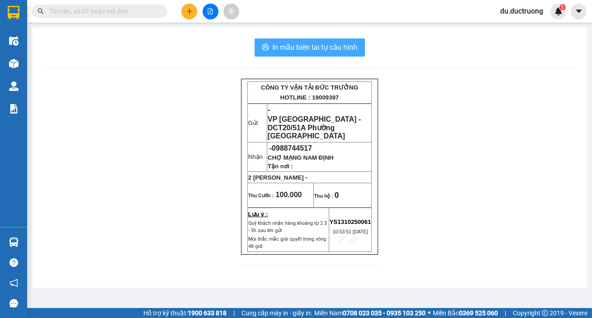
click at [338, 50] on span "In mẫu biên lai tự cấu hình" at bounding box center [315, 47] width 85 height 11
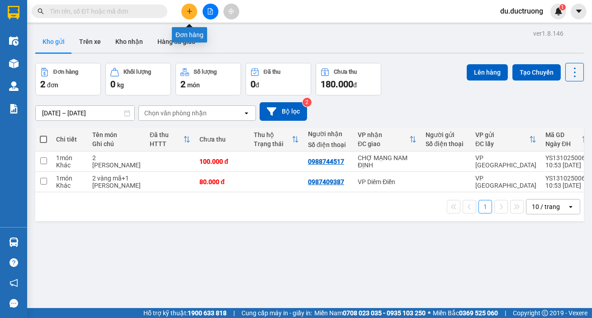
click at [186, 17] on button at bounding box center [189, 12] width 16 height 16
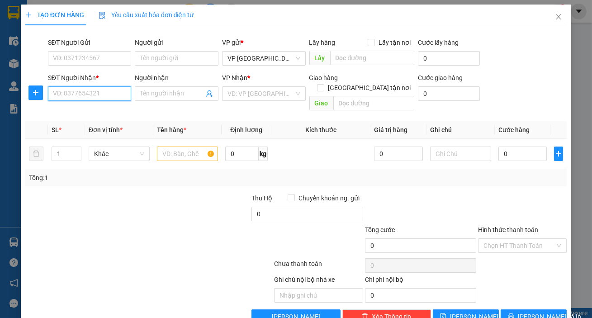
click at [77, 92] on input "SĐT Người Nhận *" at bounding box center [90, 93] width 84 height 14
click at [90, 114] on div "0988744517" at bounding box center [89, 112] width 72 height 10
type input "0988744517"
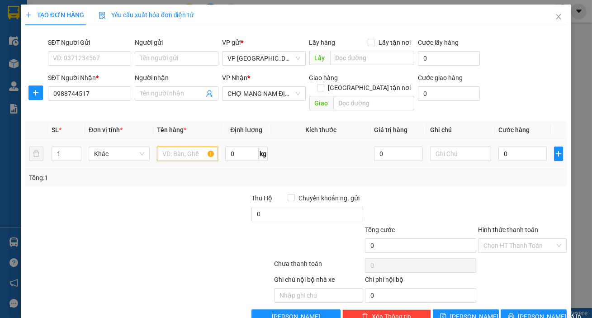
click at [166, 147] on input "text" at bounding box center [187, 154] width 61 height 14
type input "2 [PERSON_NAME]"
click at [527, 149] on input "0" at bounding box center [523, 154] width 49 height 14
type input "001"
type input "1"
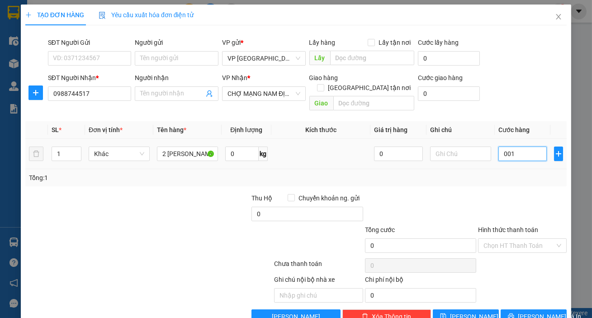
type input "1"
type input "0.010"
type input "10"
type input "00.100"
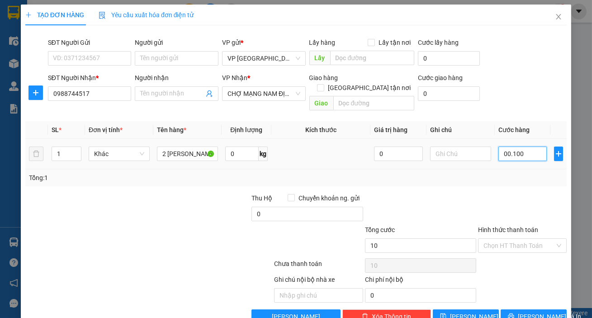
type input "100"
type input "100.000"
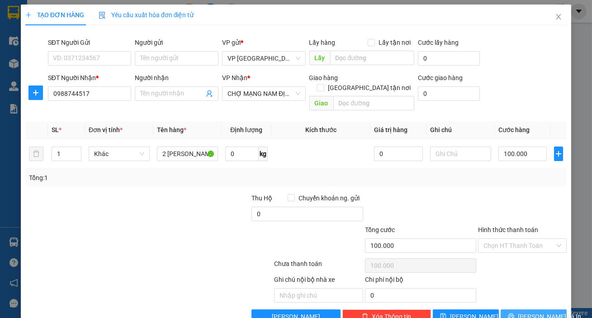
click at [538, 312] on span "[PERSON_NAME] và In" at bounding box center [549, 317] width 63 height 10
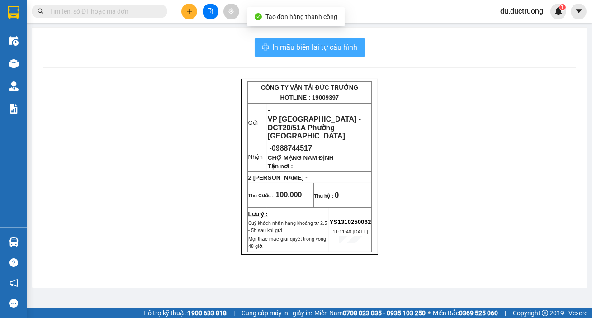
click at [310, 51] on span "In mẫu biên lai tự cấu hình" at bounding box center [315, 47] width 85 height 11
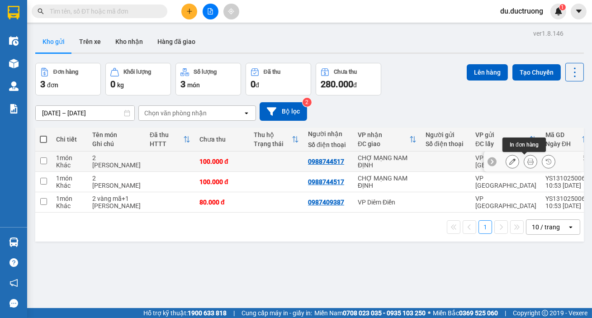
click at [528, 163] on icon at bounding box center [531, 161] width 6 height 6
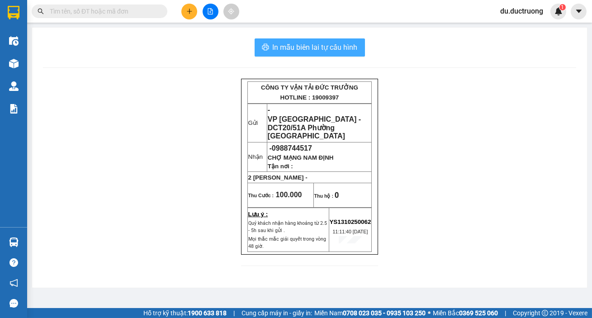
click at [327, 47] on span "In mẫu biên lai tự cấu hình" at bounding box center [315, 47] width 85 height 11
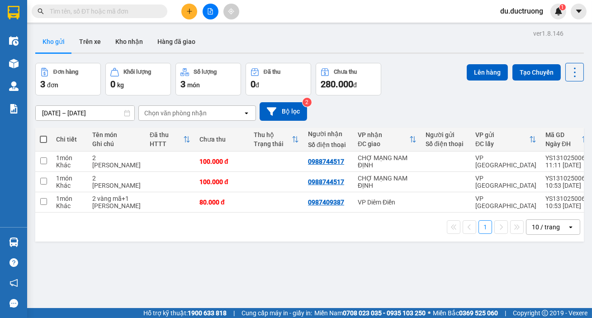
click at [187, 11] on icon "plus" at bounding box center [189, 11] width 5 height 0
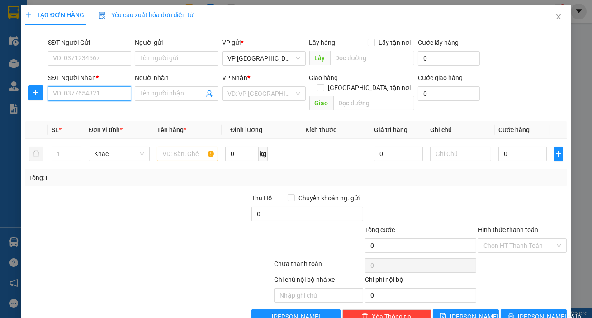
click at [115, 95] on input "SĐT Người Nhận *" at bounding box center [90, 93] width 84 height 14
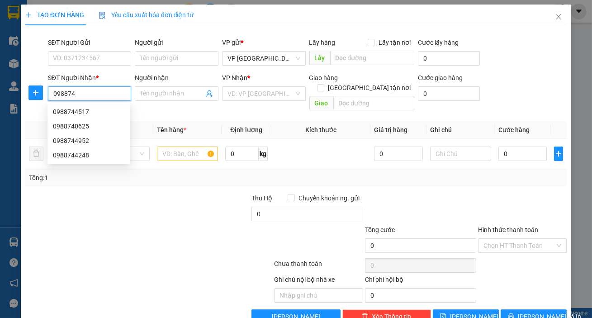
drag, startPoint x: 93, startPoint y: 111, endPoint x: 90, endPoint y: 116, distance: 5.5
click at [92, 111] on div "0988744517" at bounding box center [89, 112] width 72 height 10
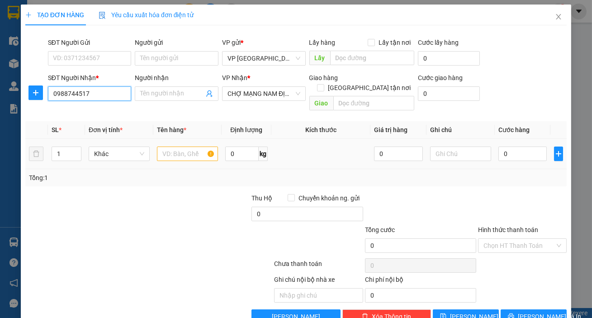
type input "0988744517"
click at [159, 147] on input "text" at bounding box center [187, 154] width 61 height 14
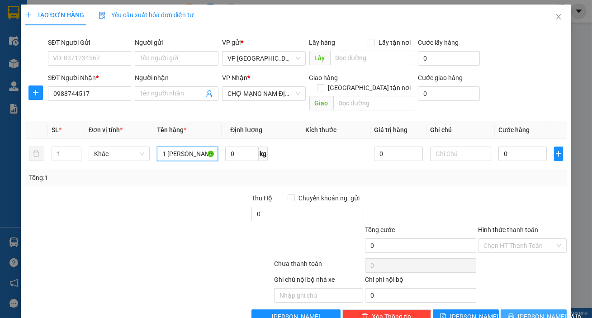
type input "1 [PERSON_NAME]"
click at [514, 313] on icon "printer" at bounding box center [511, 316] width 6 height 6
click at [506, 148] on input "0" at bounding box center [523, 154] width 49 height 14
type input "005"
type input "5"
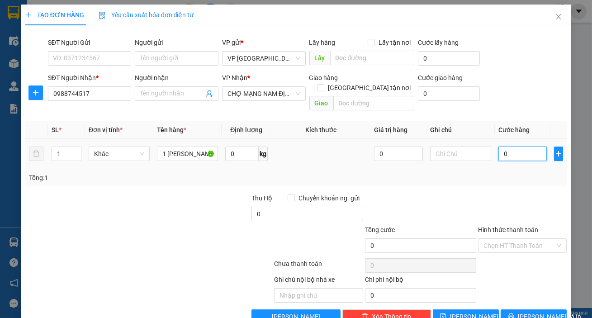
type input "5"
type input "0.050"
type input "50"
type input "50.000"
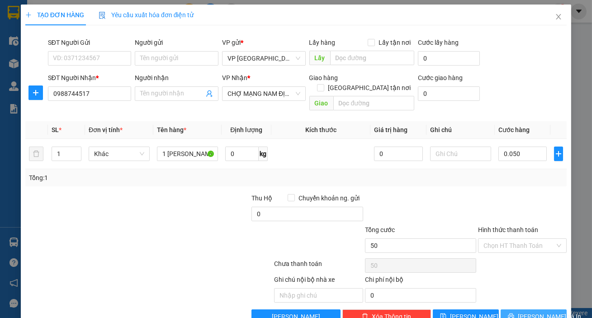
type input "50.000"
click at [543, 312] on span "[PERSON_NAME] và In" at bounding box center [549, 317] width 63 height 10
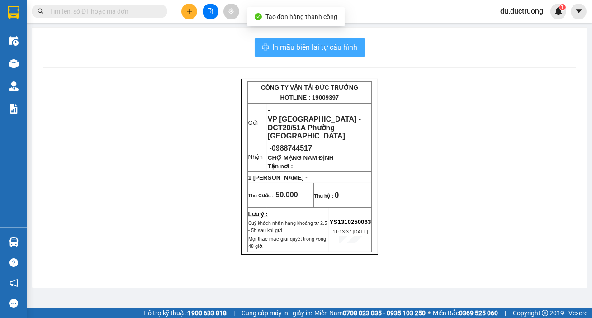
click at [326, 39] on button "In mẫu biên lai tự cấu hình" at bounding box center [310, 47] width 110 height 18
